Goal: Find specific page/section

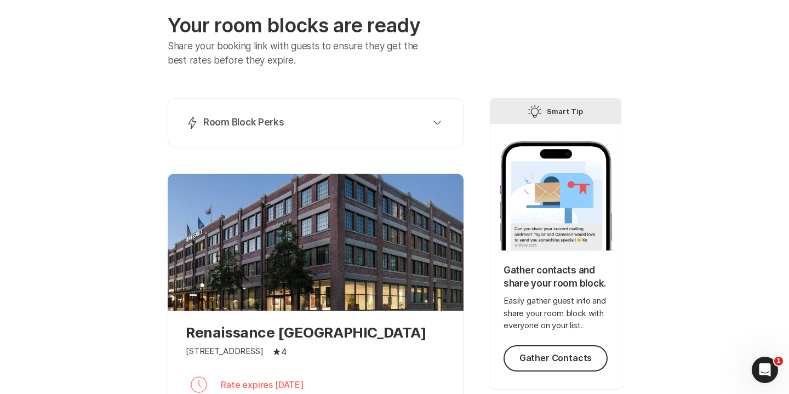
scroll to position [72, 0]
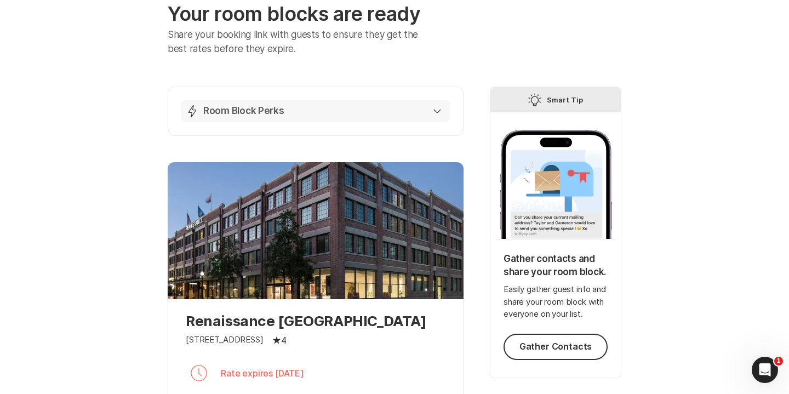
click at [336, 113] on div "Lightning Bolt Room Block Perks" at bounding box center [313, 111] width 255 height 13
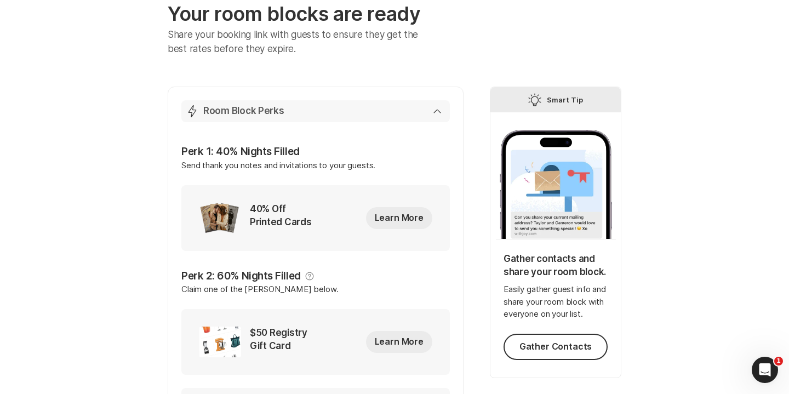
click at [336, 113] on div "Lightning Bolt Room Block Perks" at bounding box center [313, 111] width 255 height 13
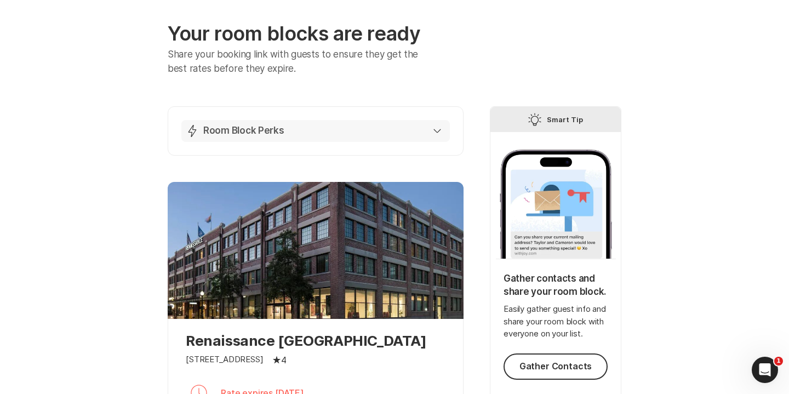
scroll to position [51, 0]
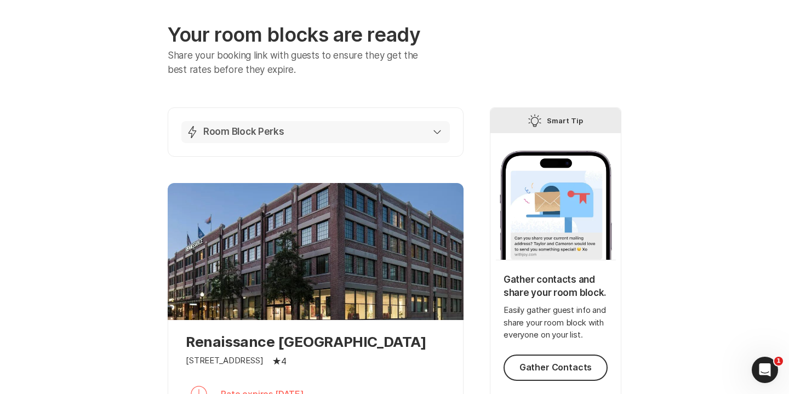
click at [336, 134] on div "Lightning Bolt Room Block Perks" at bounding box center [313, 131] width 255 height 13
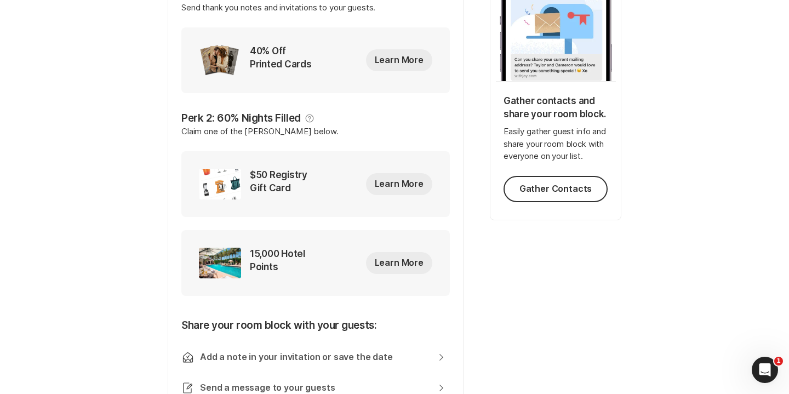
scroll to position [104, 0]
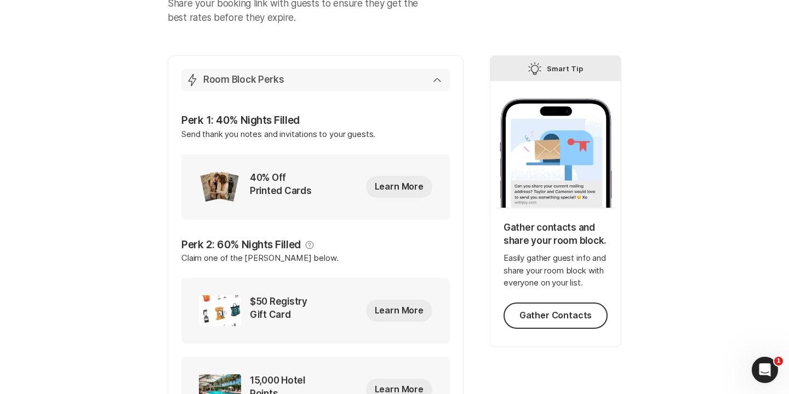
click at [426, 87] on button "Lightning Bolt Room Block Perks" at bounding box center [315, 80] width 268 height 22
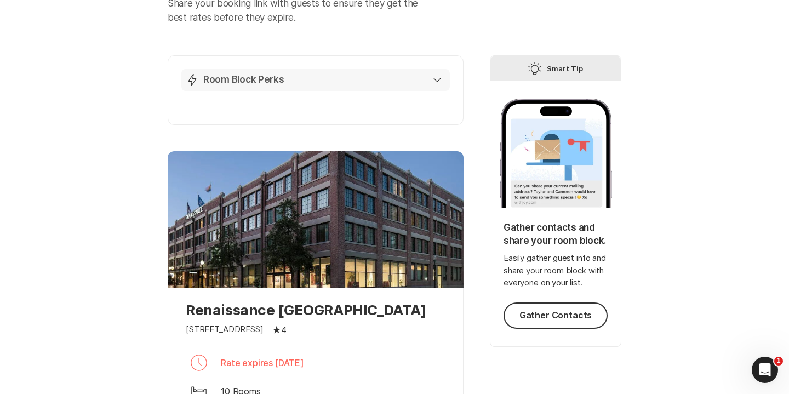
scroll to position [0, 0]
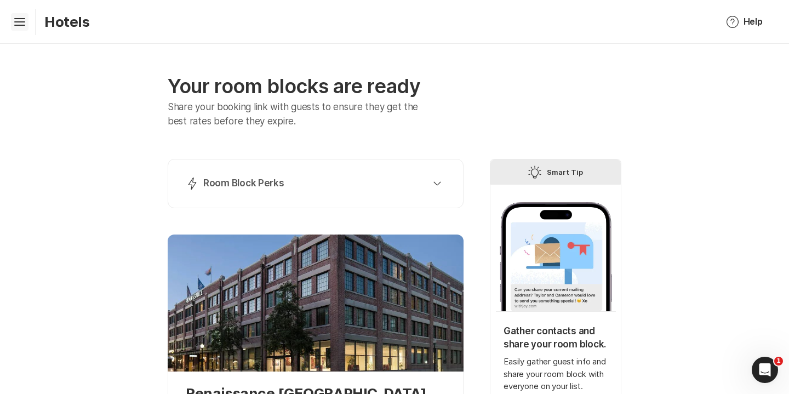
click at [26, 24] on icon "Hamburger" at bounding box center [20, 22] width 18 height 18
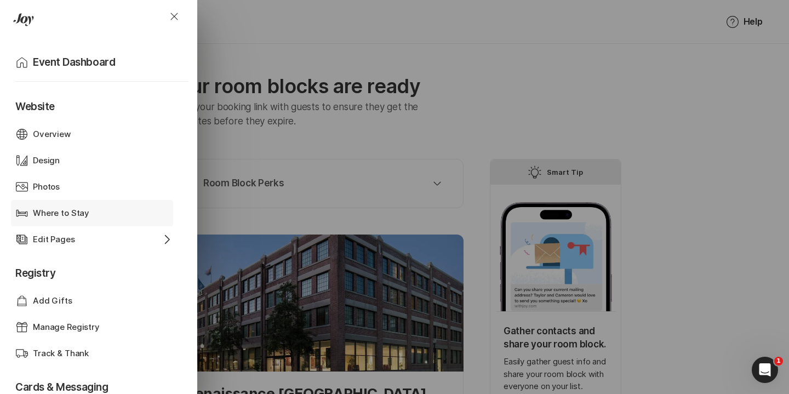
click at [115, 215] on div "Where to Stay" at bounding box center [92, 213] width 118 height 13
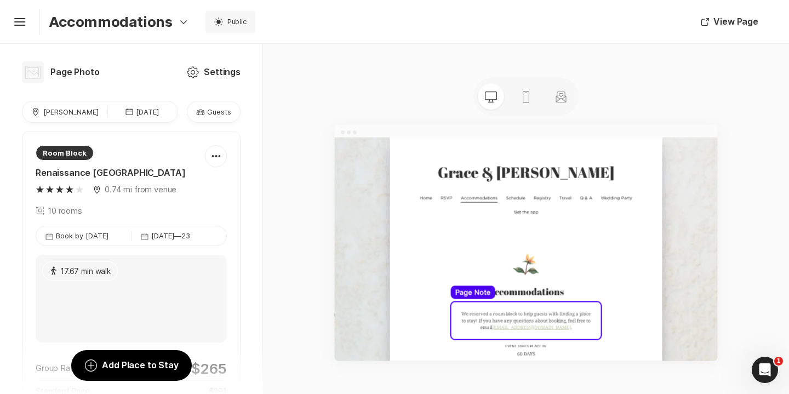
click at [214, 115] on p "Guests" at bounding box center [219, 112] width 24 height 10
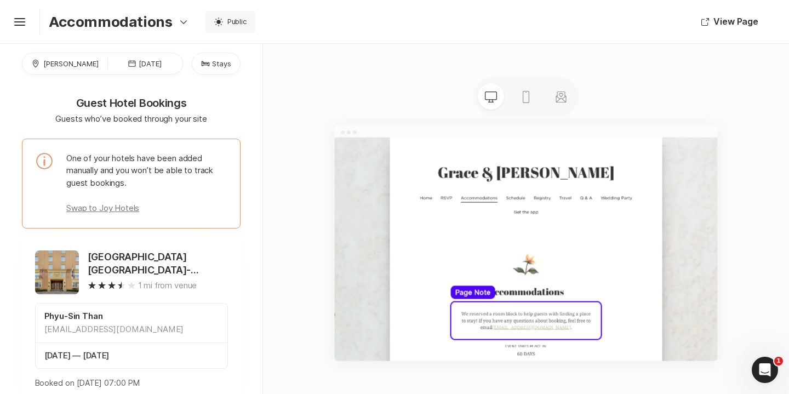
scroll to position [119, 0]
